Goal: Download file/media

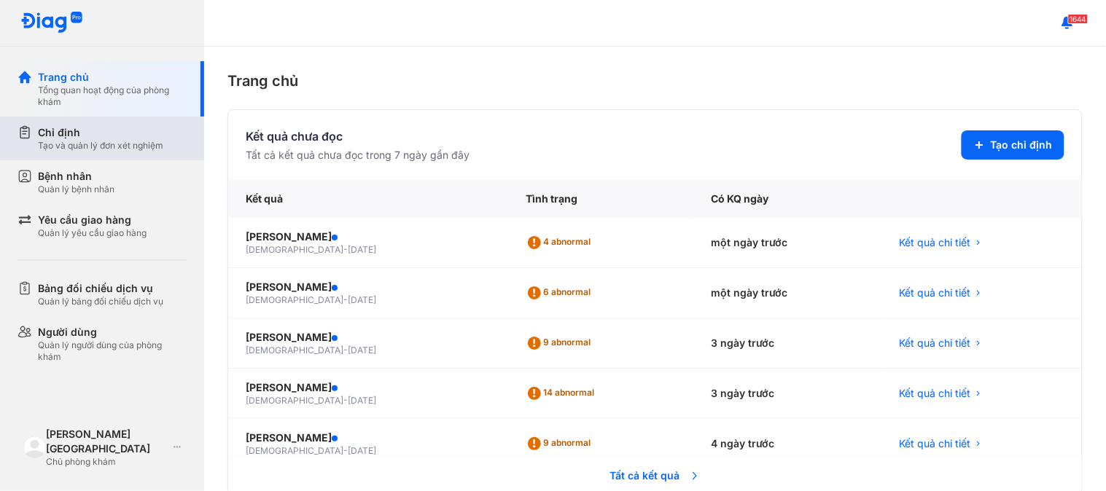
click at [106, 132] on div "Chỉ định" at bounding box center [100, 132] width 125 height 15
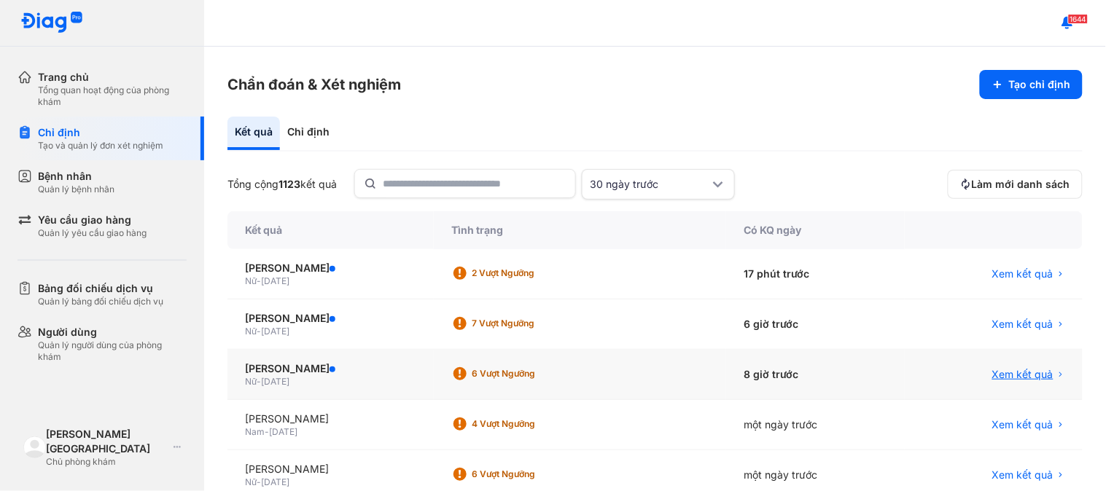
click at [1015, 369] on span "Xem kết quả" at bounding box center [1022, 374] width 61 height 15
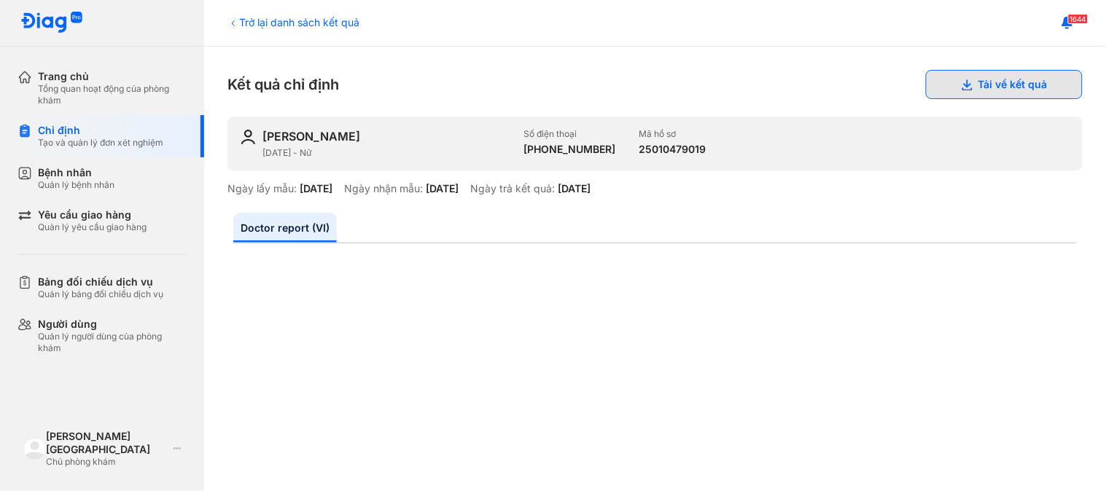
click at [1014, 90] on button "Tải về kết quả" at bounding box center [1004, 84] width 157 height 29
click at [281, 19] on div "Trở lại danh sách kết quả" at bounding box center [293, 22] width 132 height 15
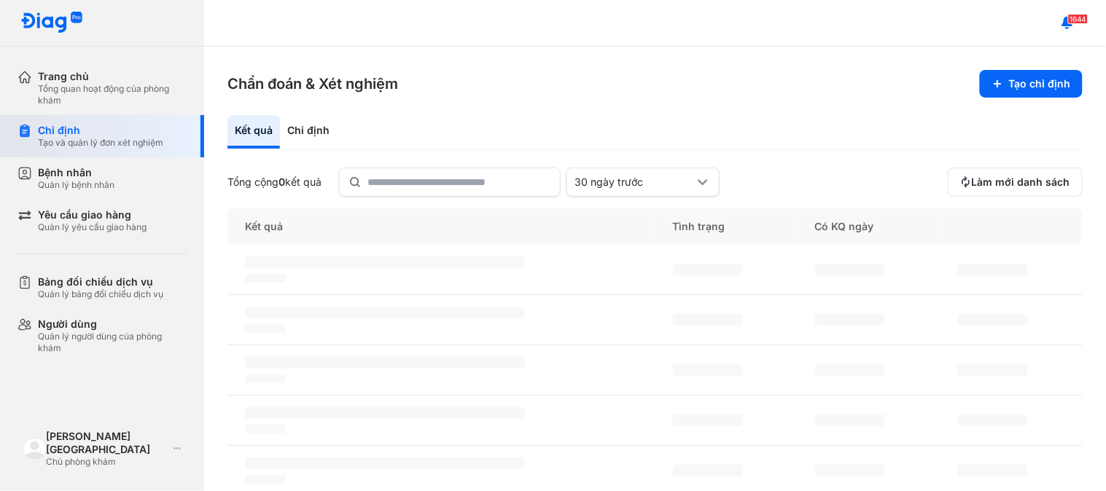
click at [114, 138] on div "Tạo và quản lý đơn xét nghiệm" at bounding box center [100, 143] width 125 height 12
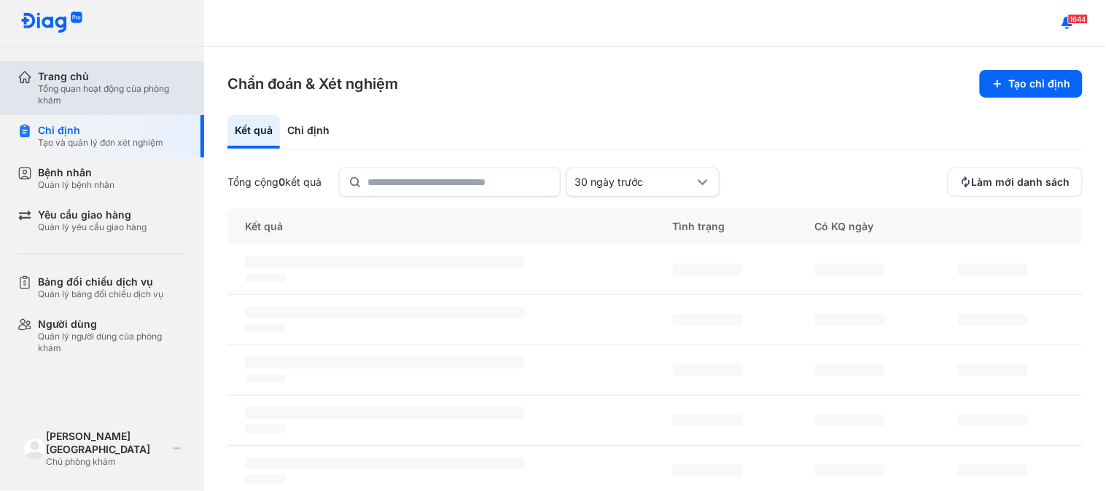
click at [113, 78] on div "Trang chủ" at bounding box center [112, 76] width 149 height 13
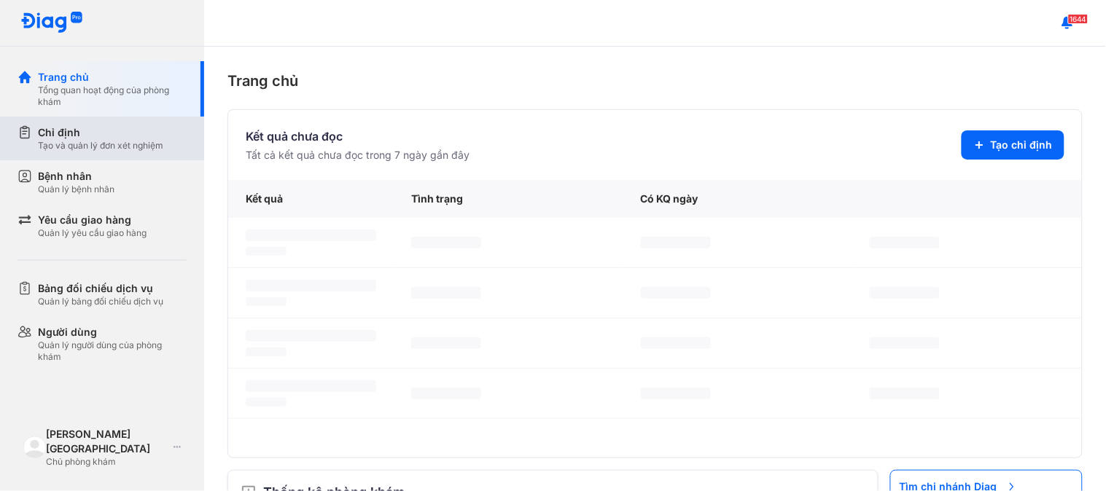
click at [99, 140] on div "Tạo và quản lý đơn xét nghiệm" at bounding box center [100, 146] width 125 height 12
